Goal: Check status: Check status

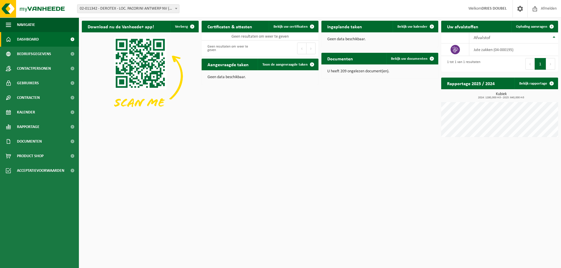
click at [176, 9] on b at bounding box center [176, 8] width 2 height 1
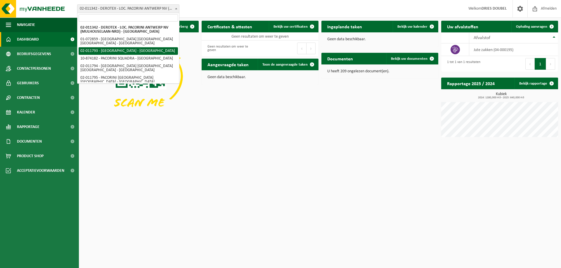
select select "9304"
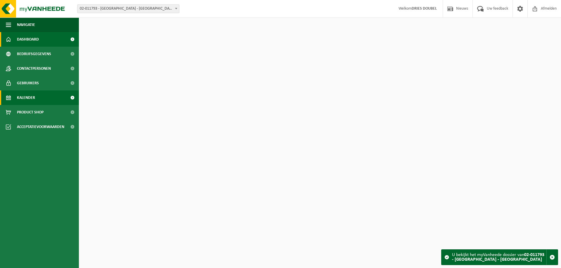
click at [34, 93] on span "Kalender" at bounding box center [26, 98] width 18 height 15
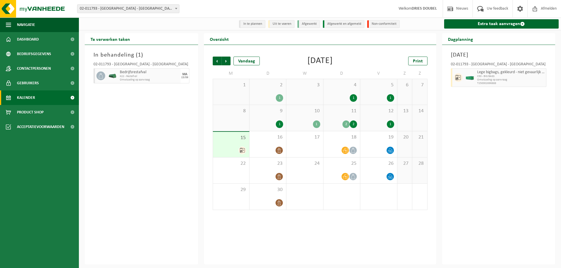
click at [245, 151] on icon at bounding box center [242, 150] width 5 height 5
click at [282, 151] on span at bounding box center [278, 150] width 7 height 7
click at [344, 149] on icon at bounding box center [345, 150] width 5 height 5
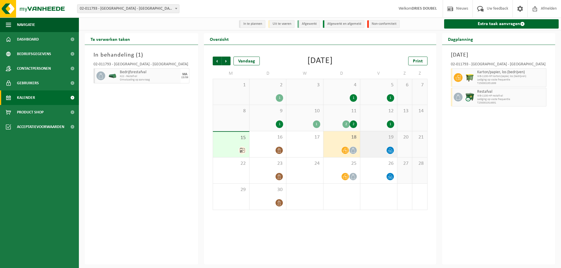
click at [391, 151] on icon at bounding box center [390, 150] width 5 height 5
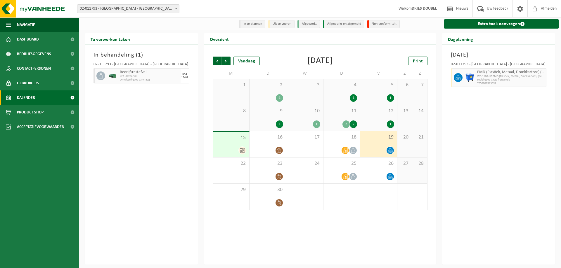
click at [393, 122] on div "1" at bounding box center [378, 125] width 31 height 8
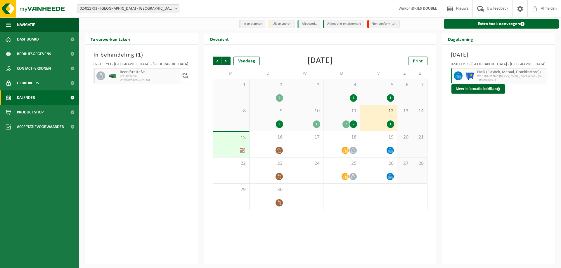
click at [354, 124] on div "2" at bounding box center [353, 125] width 7 height 8
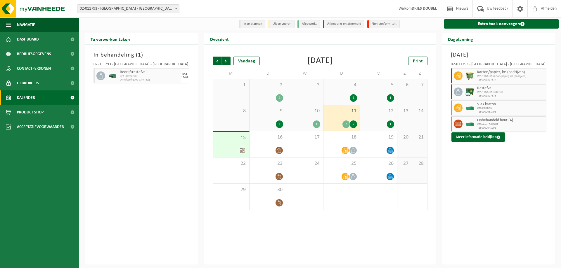
click at [342, 125] on div "2" at bounding box center [345, 125] width 7 height 8
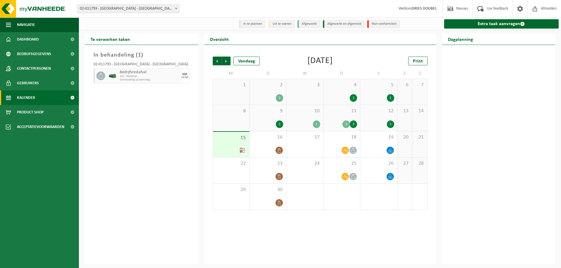
click at [355, 125] on div "2" at bounding box center [353, 125] width 7 height 8
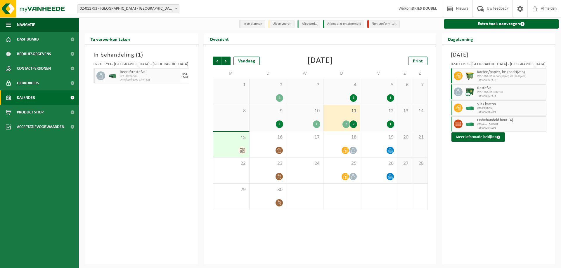
click at [319, 124] on div "1" at bounding box center [316, 125] width 7 height 8
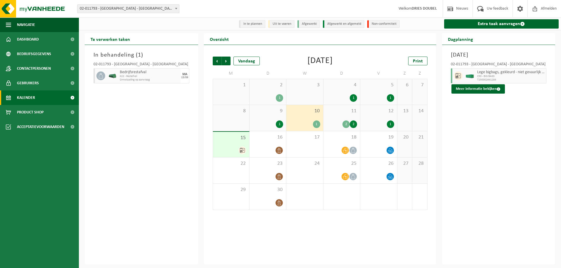
click at [238, 150] on div at bounding box center [231, 151] width 30 height 8
